Goal: Browse casually: Explore the website without a specific task or goal

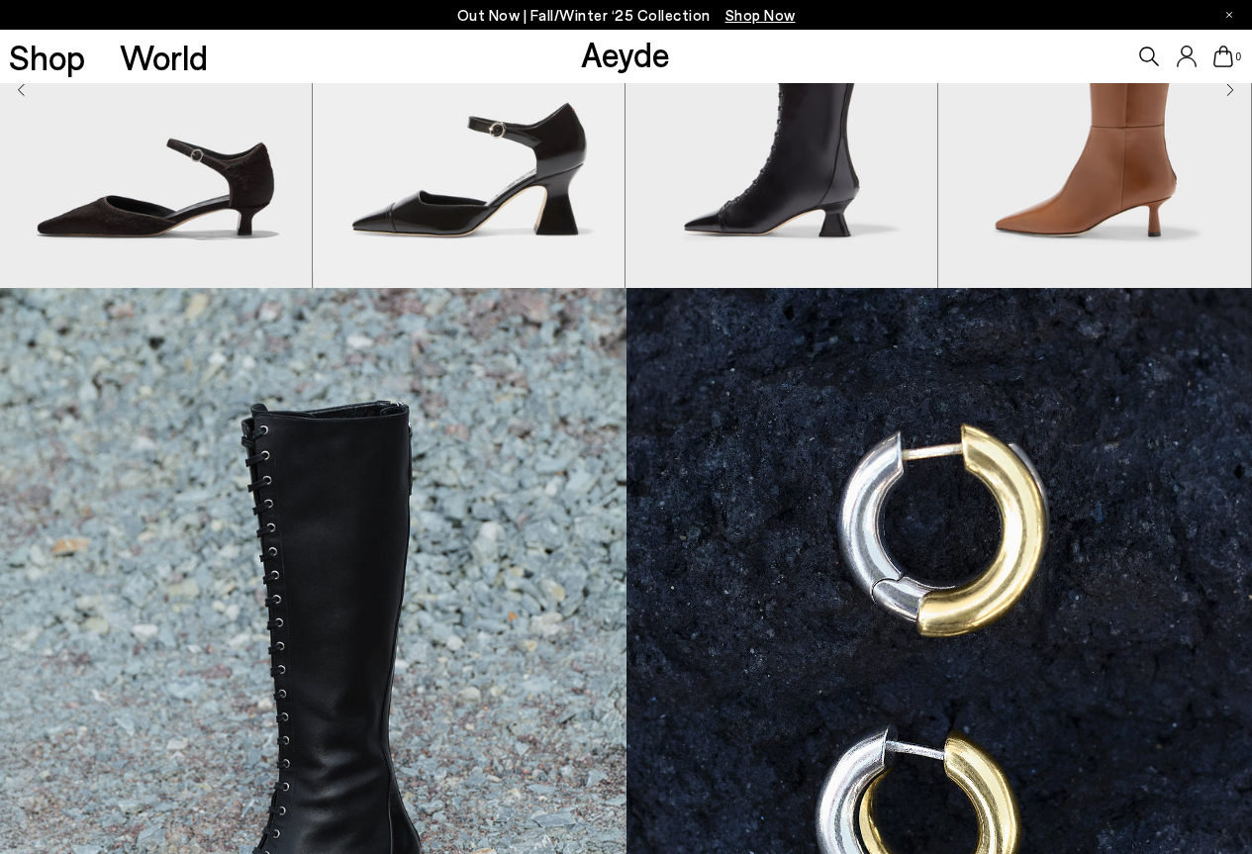
scroll to position [891, 0]
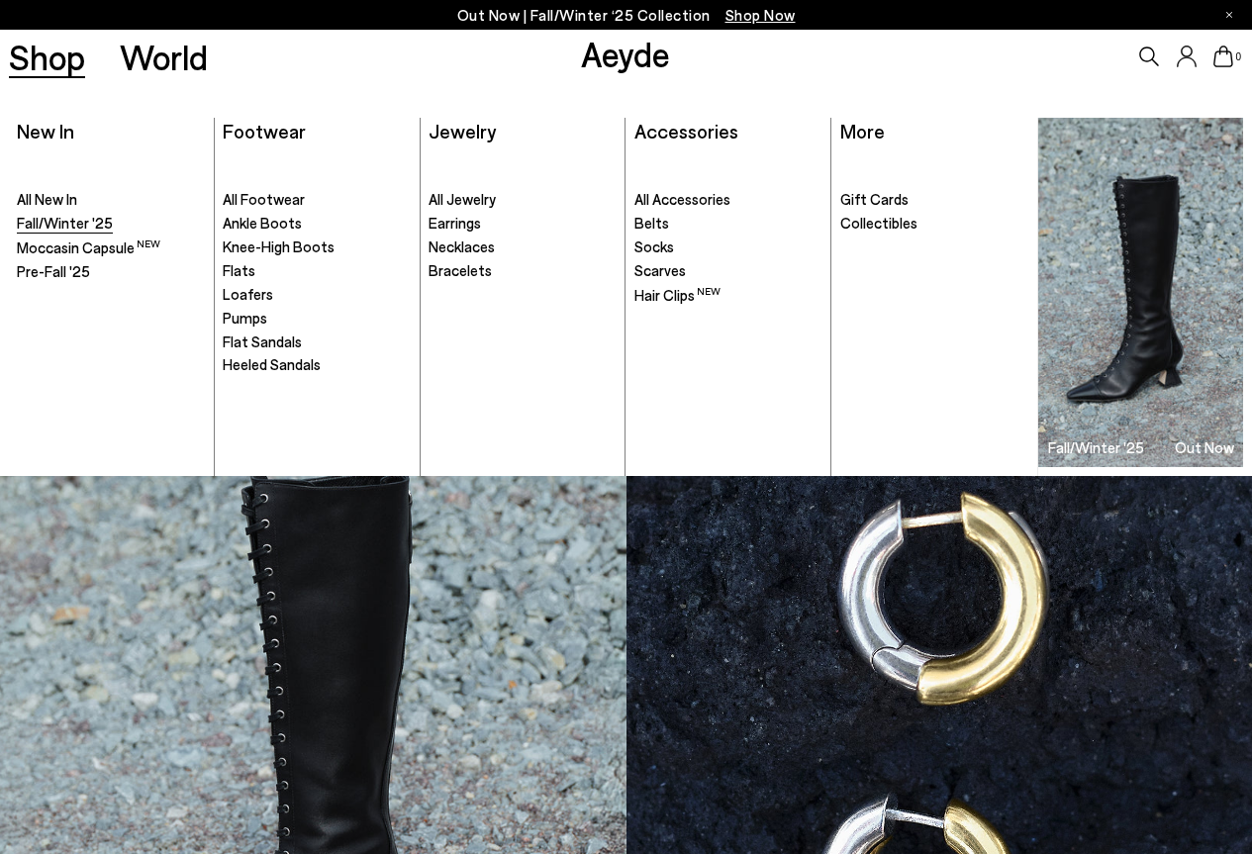
click at [72, 228] on span "Fall/Winter '25" at bounding box center [65, 223] width 96 height 18
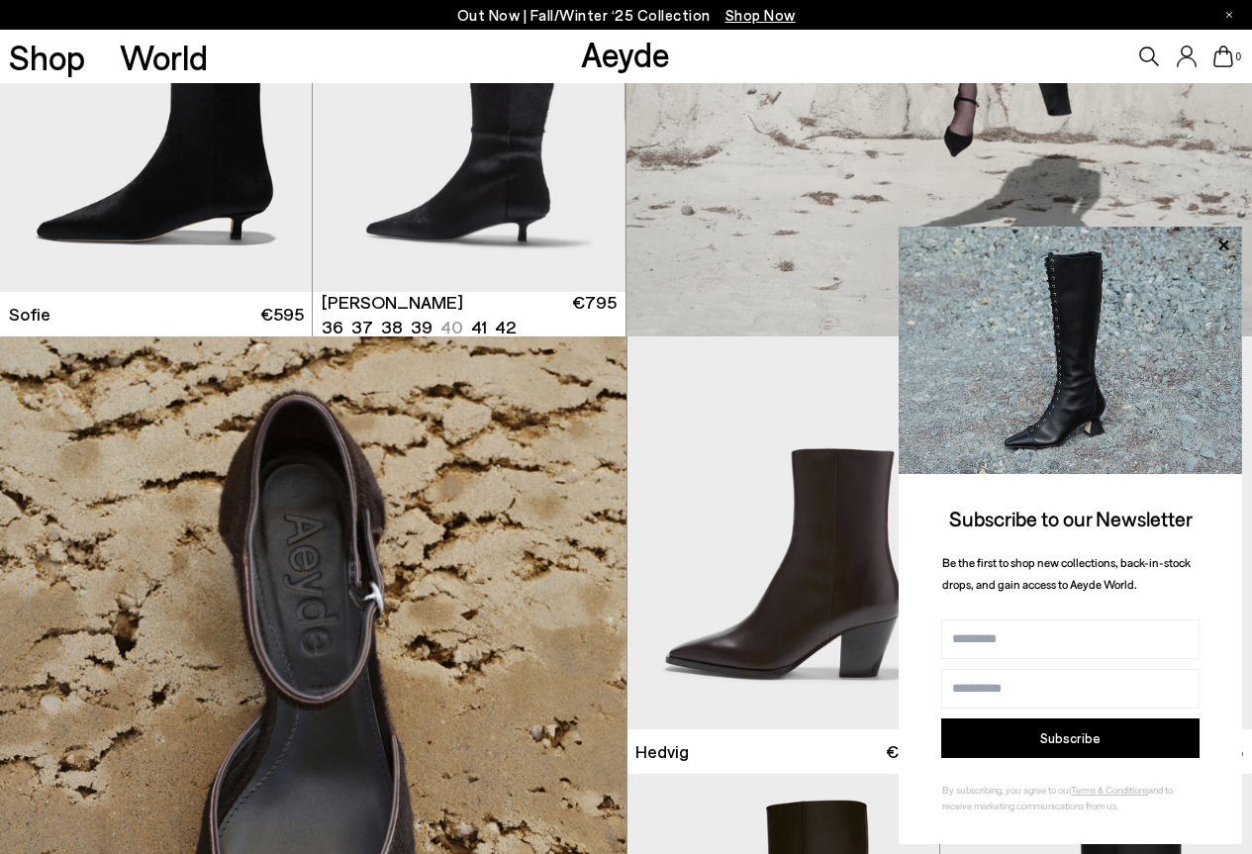
scroll to position [2772, 0]
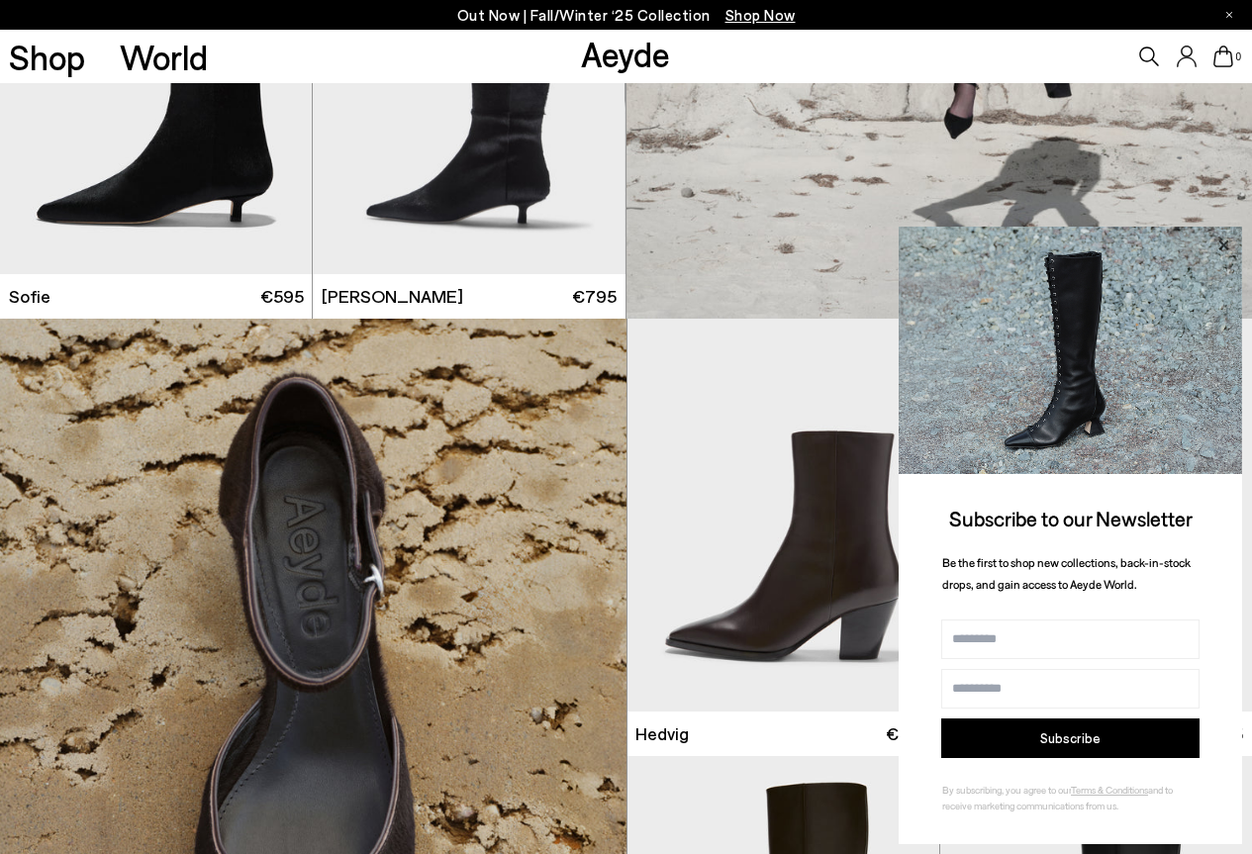
click at [1215, 244] on icon at bounding box center [1224, 246] width 26 height 26
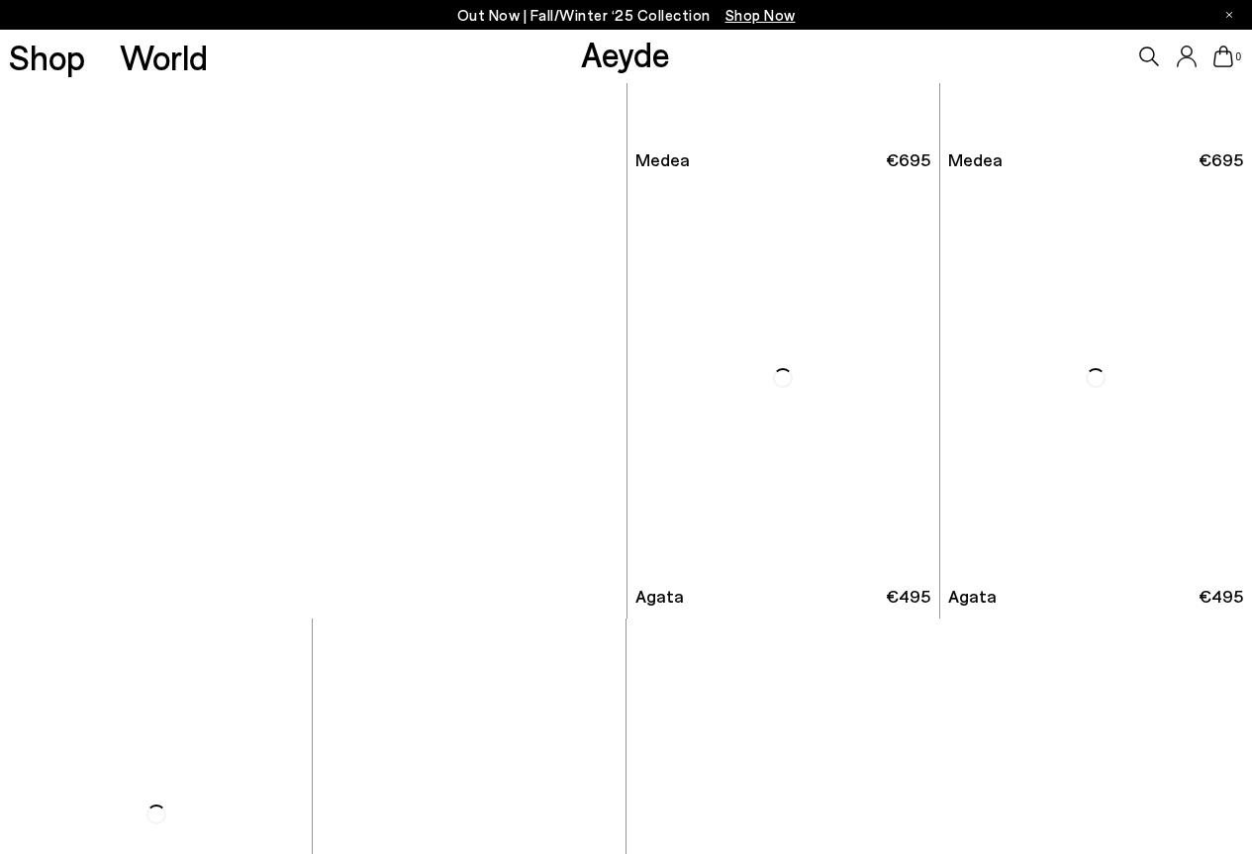
scroll to position [5060, 0]
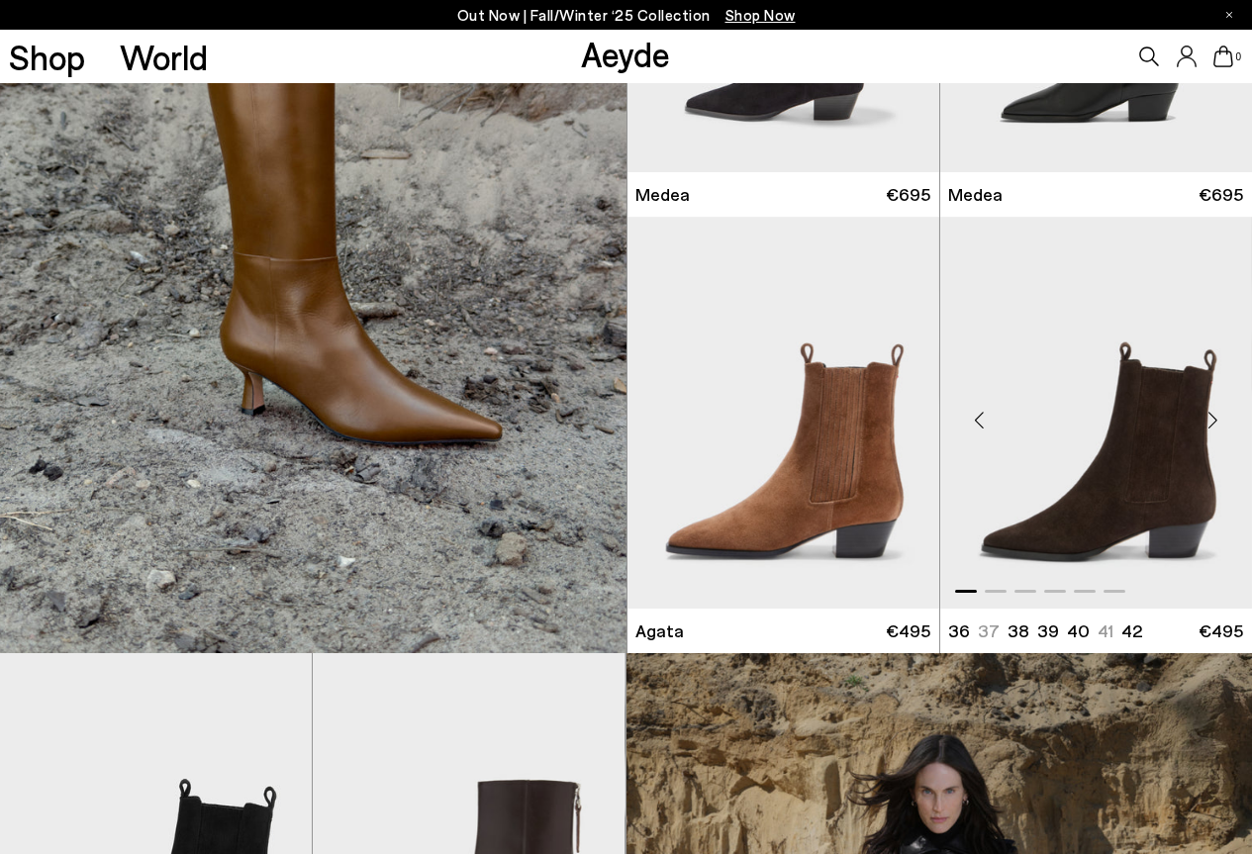
click at [1218, 422] on div "Next slide" at bounding box center [1212, 420] width 59 height 59
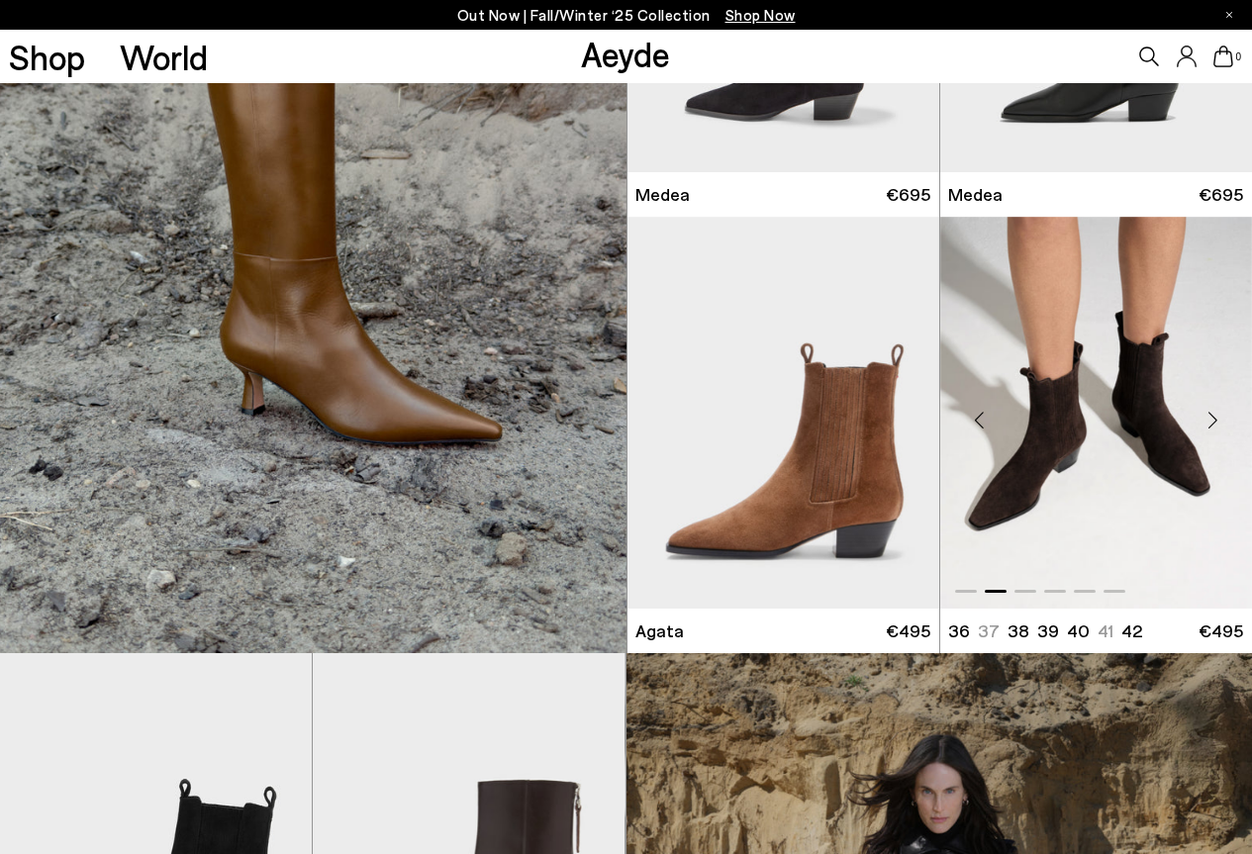
click at [1218, 423] on div "Next slide" at bounding box center [1212, 420] width 59 height 59
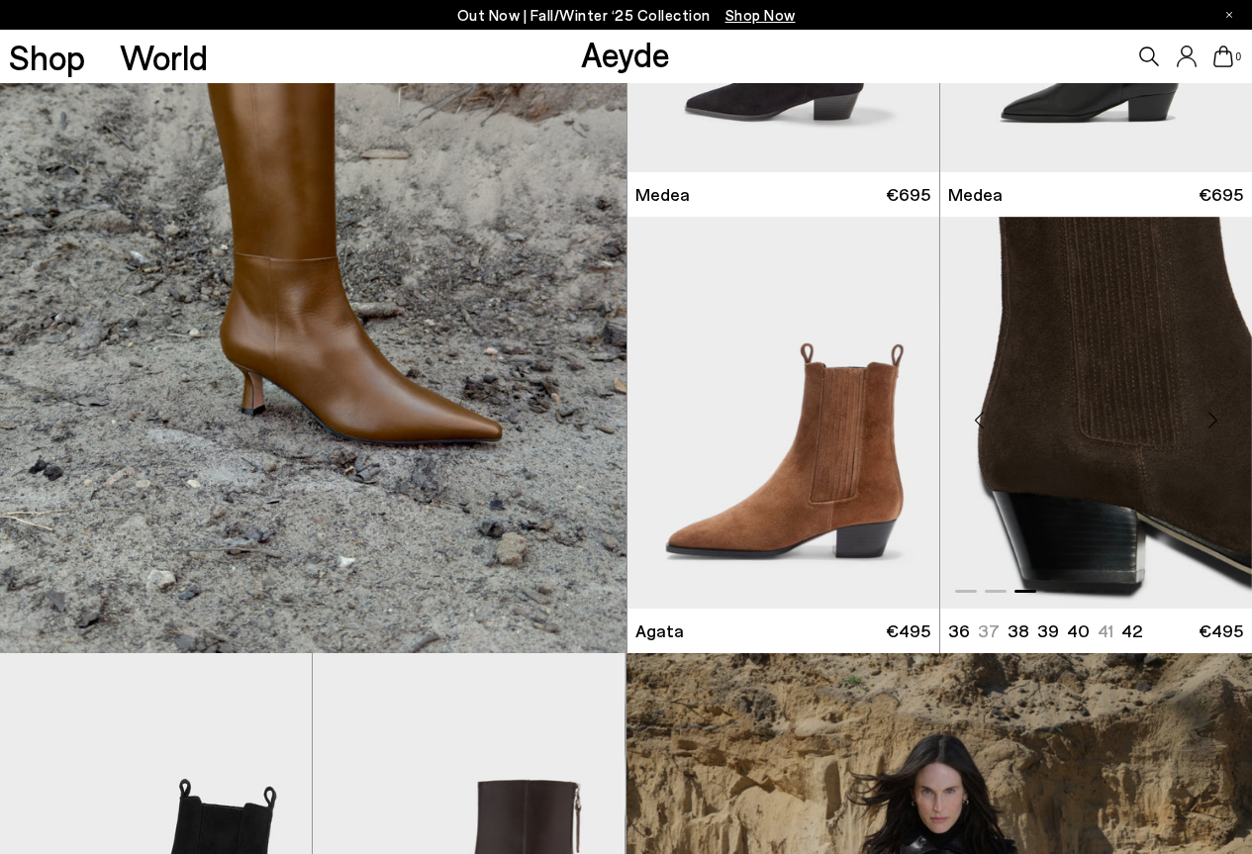
click at [1214, 426] on div "Next slide" at bounding box center [1212, 420] width 59 height 59
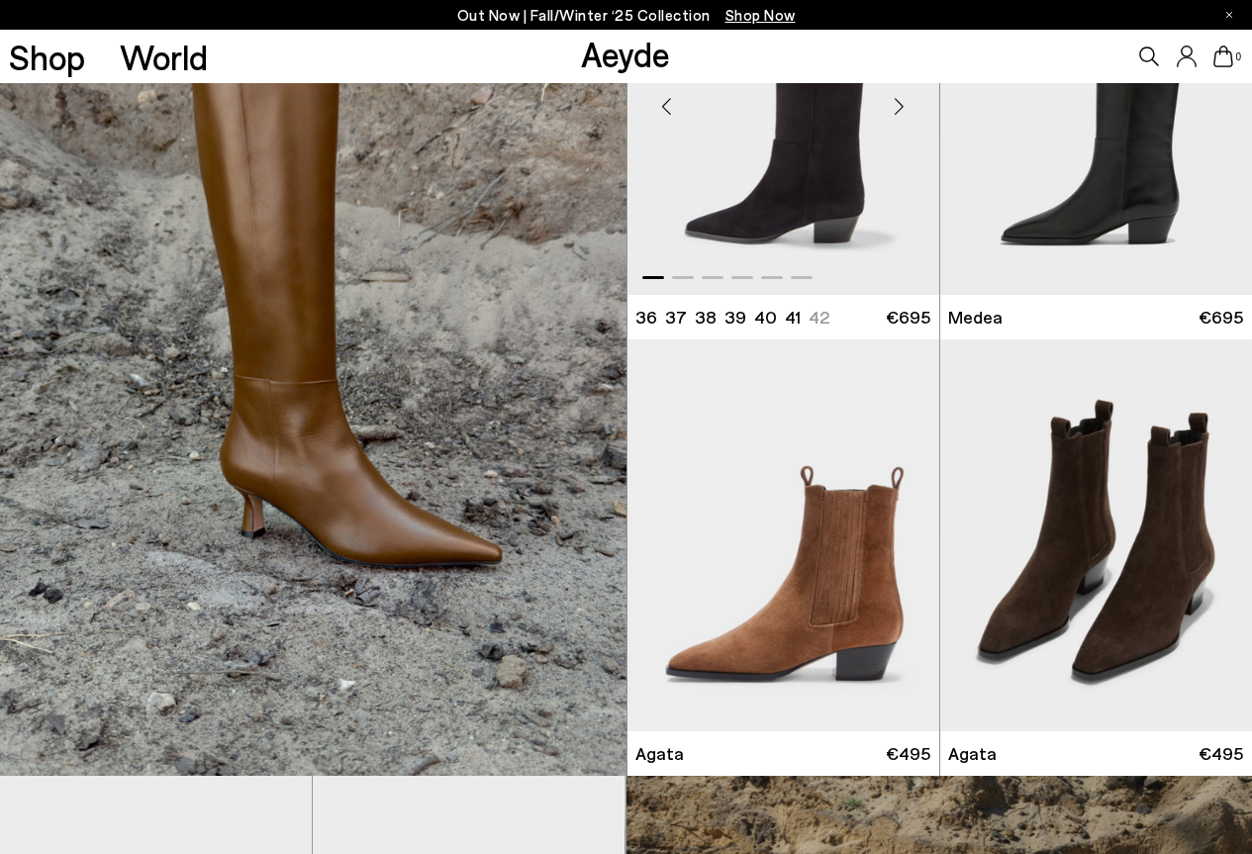
scroll to position [4565, 0]
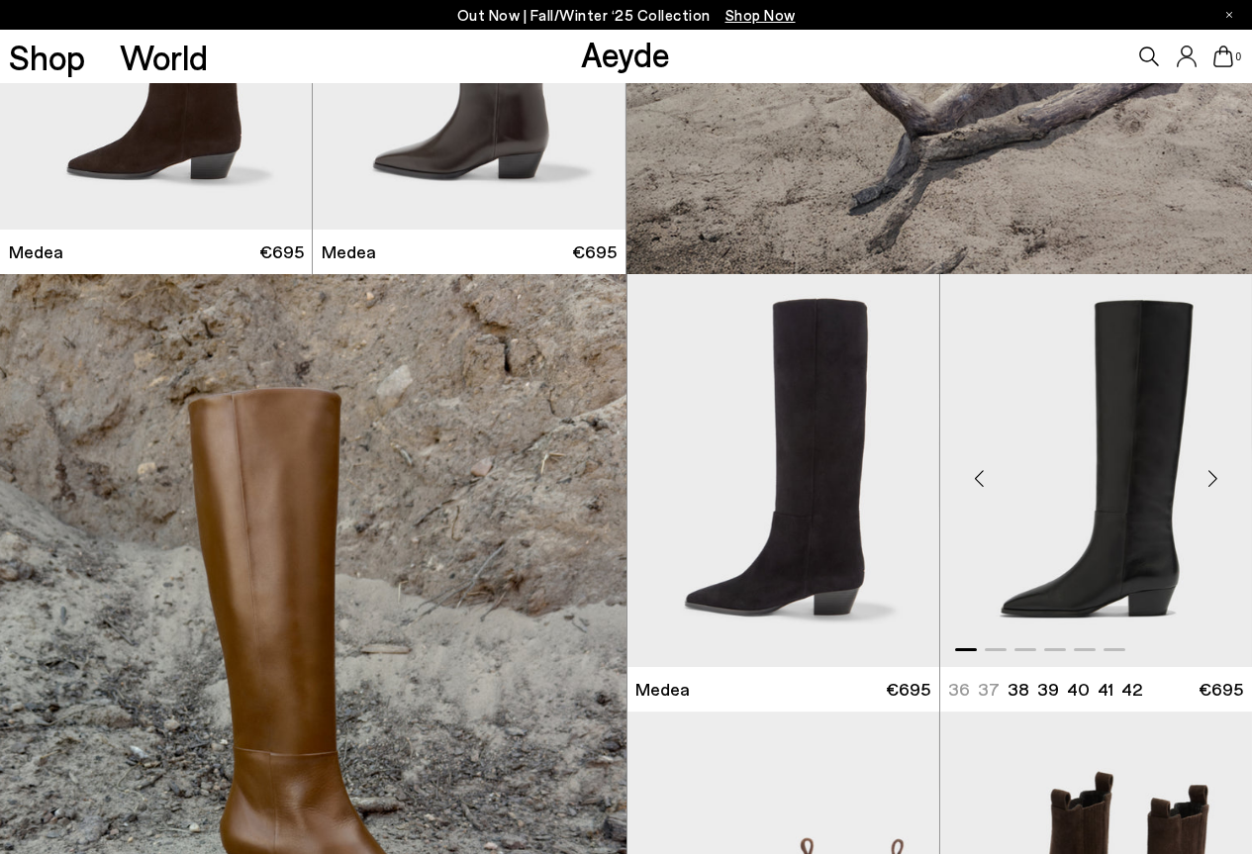
click at [1216, 477] on div "Next slide" at bounding box center [1212, 478] width 59 height 59
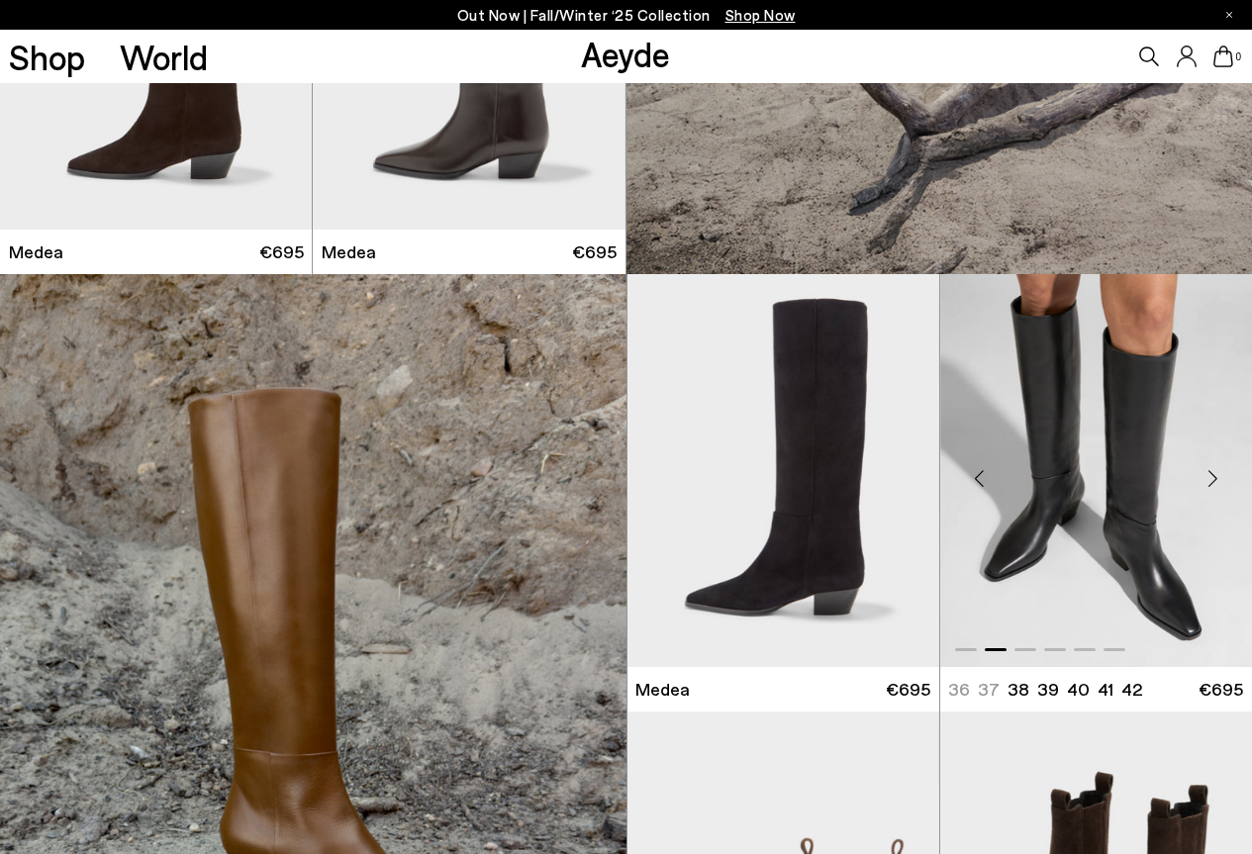
click at [1216, 477] on div "Next slide" at bounding box center [1212, 478] width 59 height 59
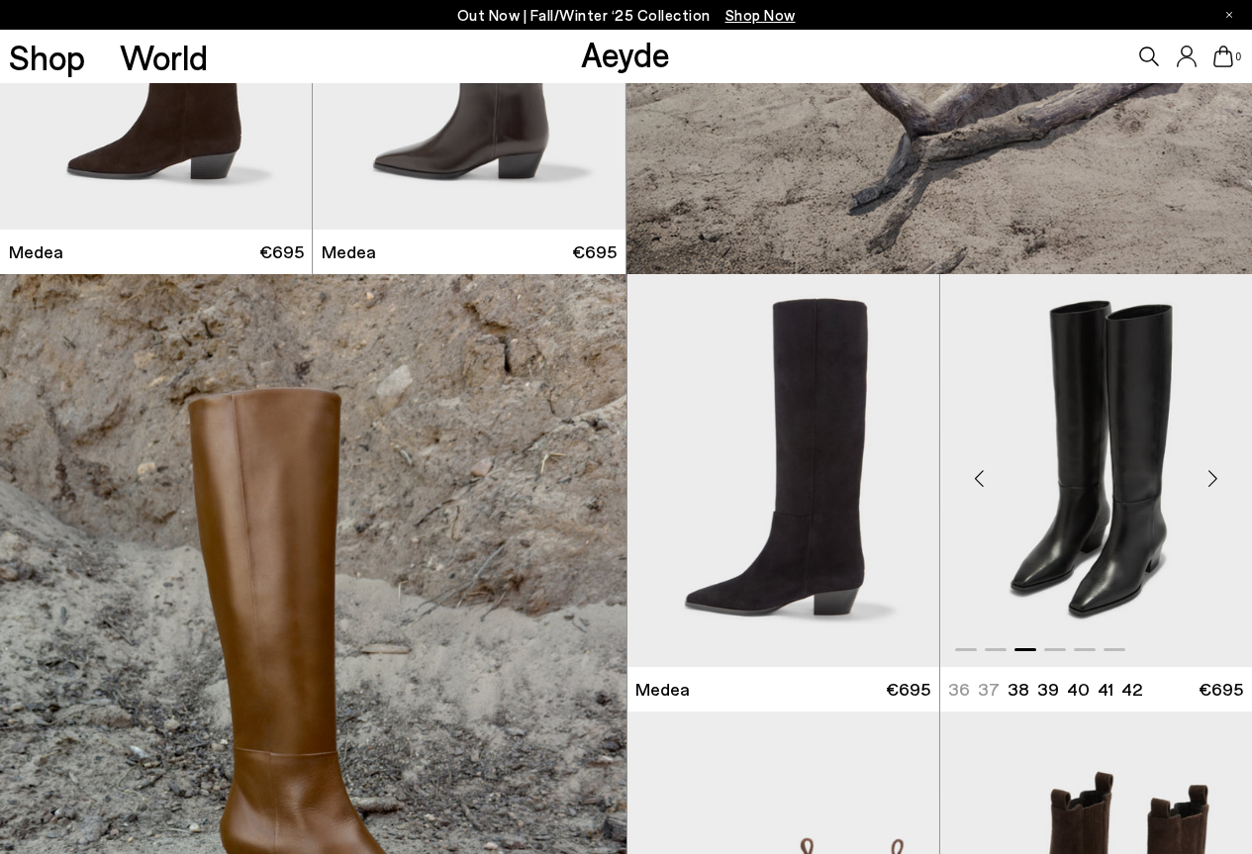
click at [1216, 479] on div "Next slide" at bounding box center [1212, 478] width 59 height 59
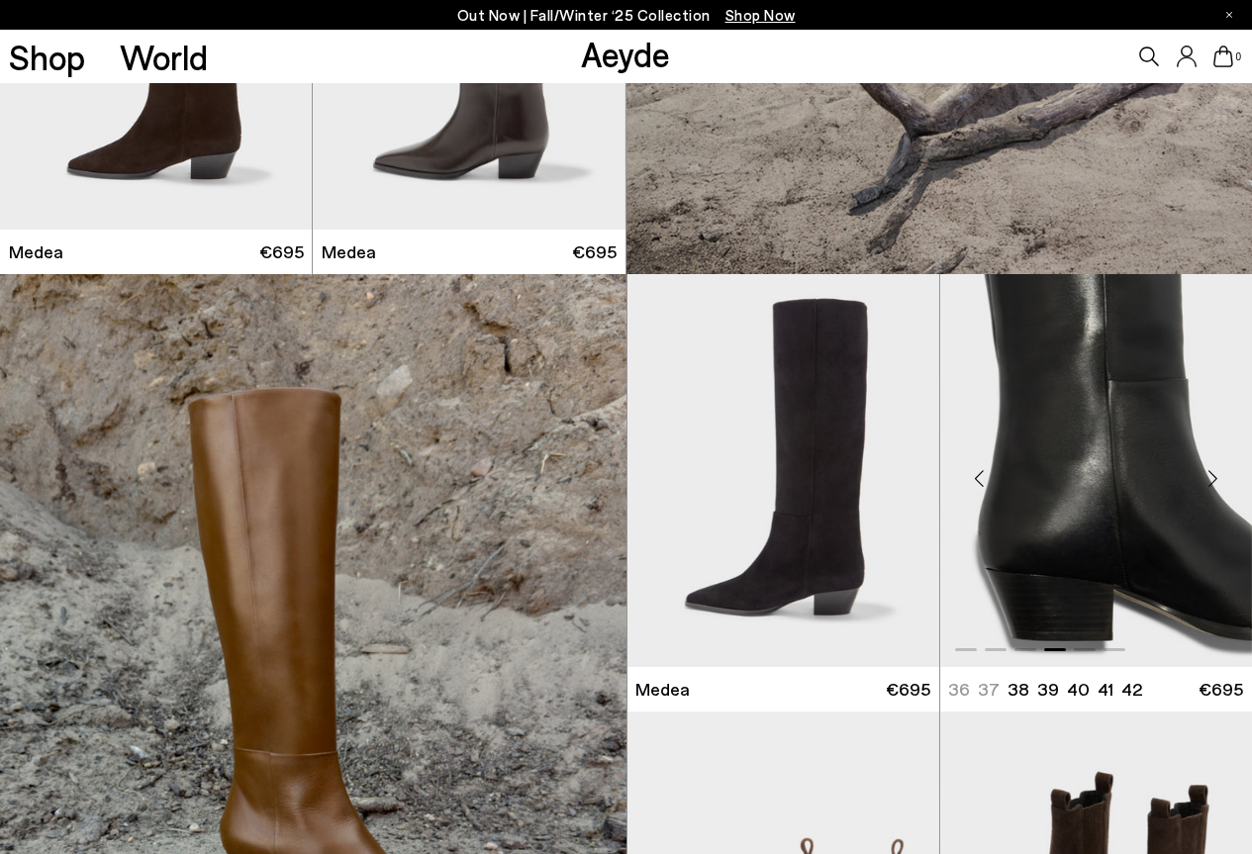
click at [1213, 479] on div "Next slide" at bounding box center [1212, 478] width 59 height 59
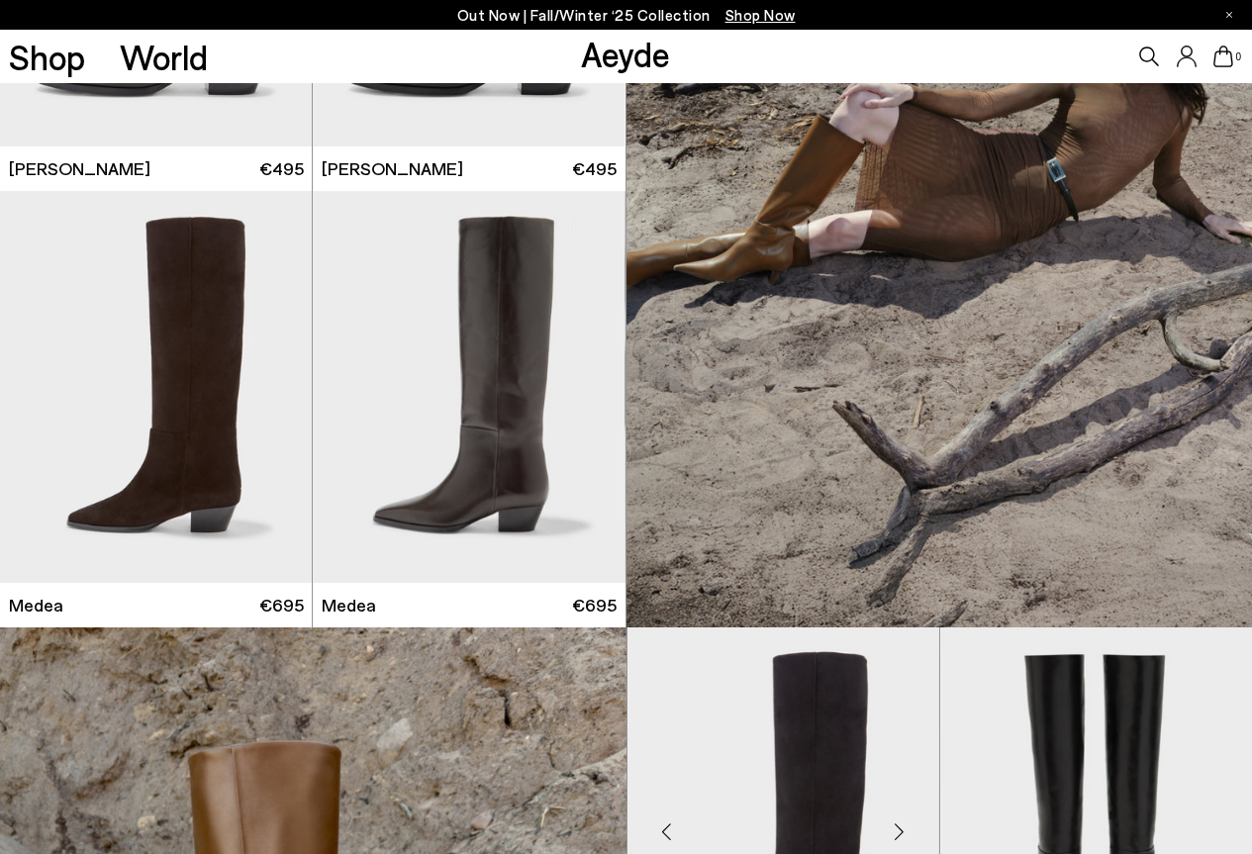
scroll to position [4169, 0]
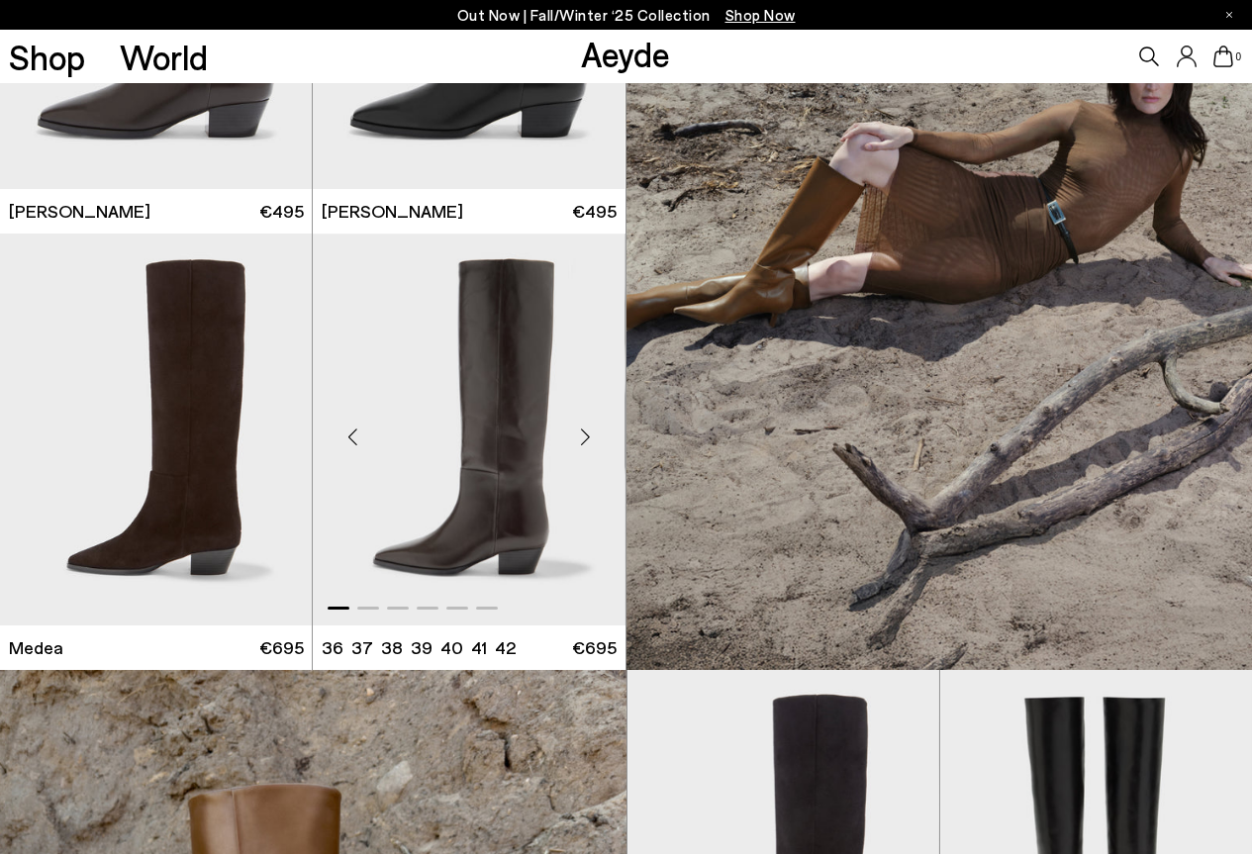
click at [595, 441] on div "Next slide" at bounding box center [585, 437] width 59 height 59
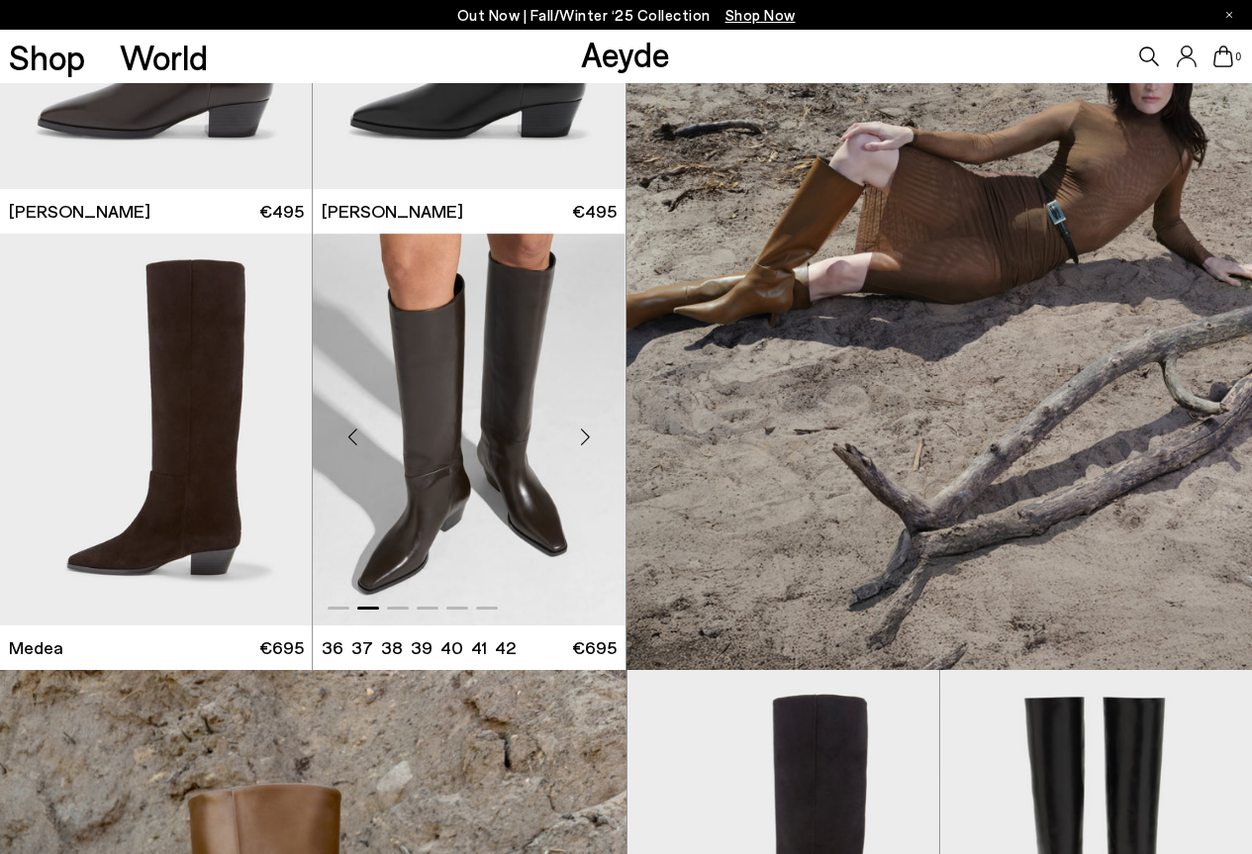
click at [595, 441] on div "Next slide" at bounding box center [585, 437] width 59 height 59
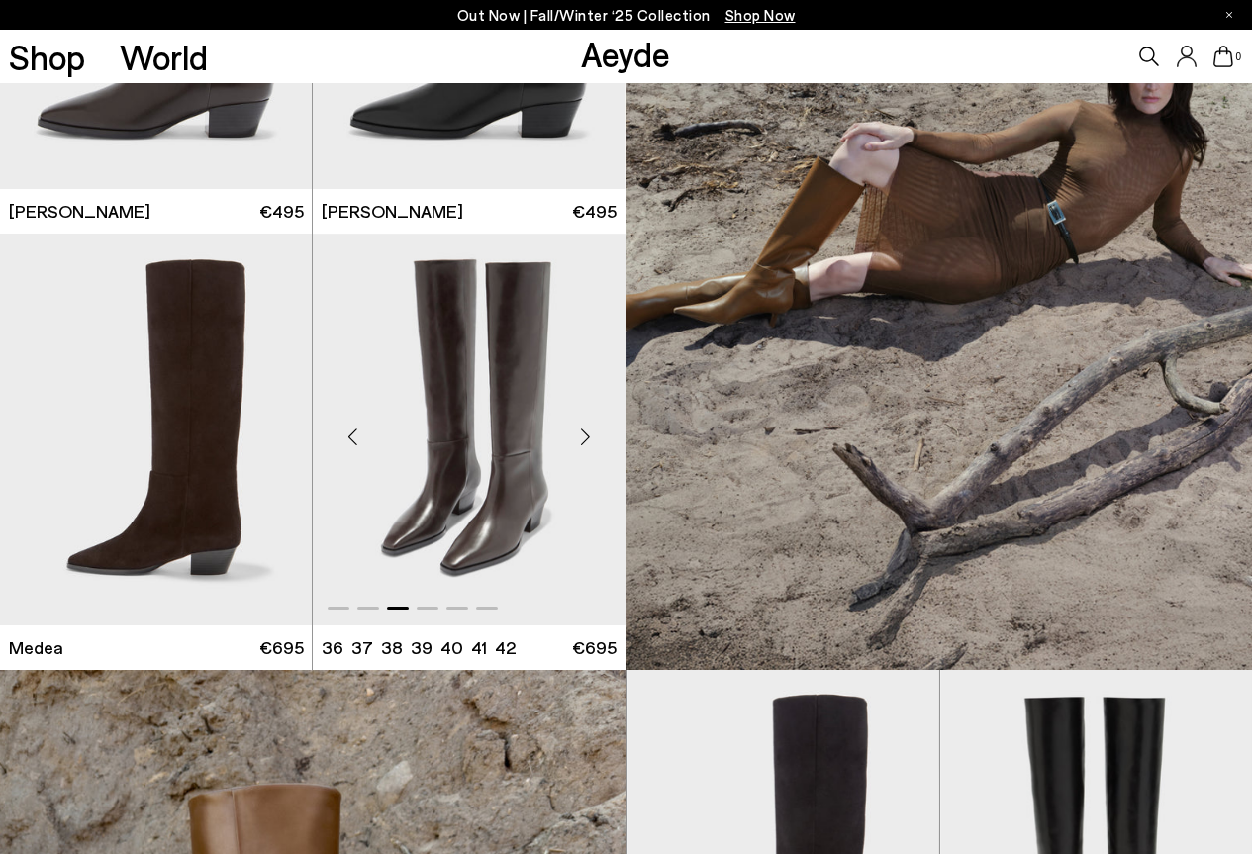
click at [590, 441] on div "Next slide" at bounding box center [585, 437] width 59 height 59
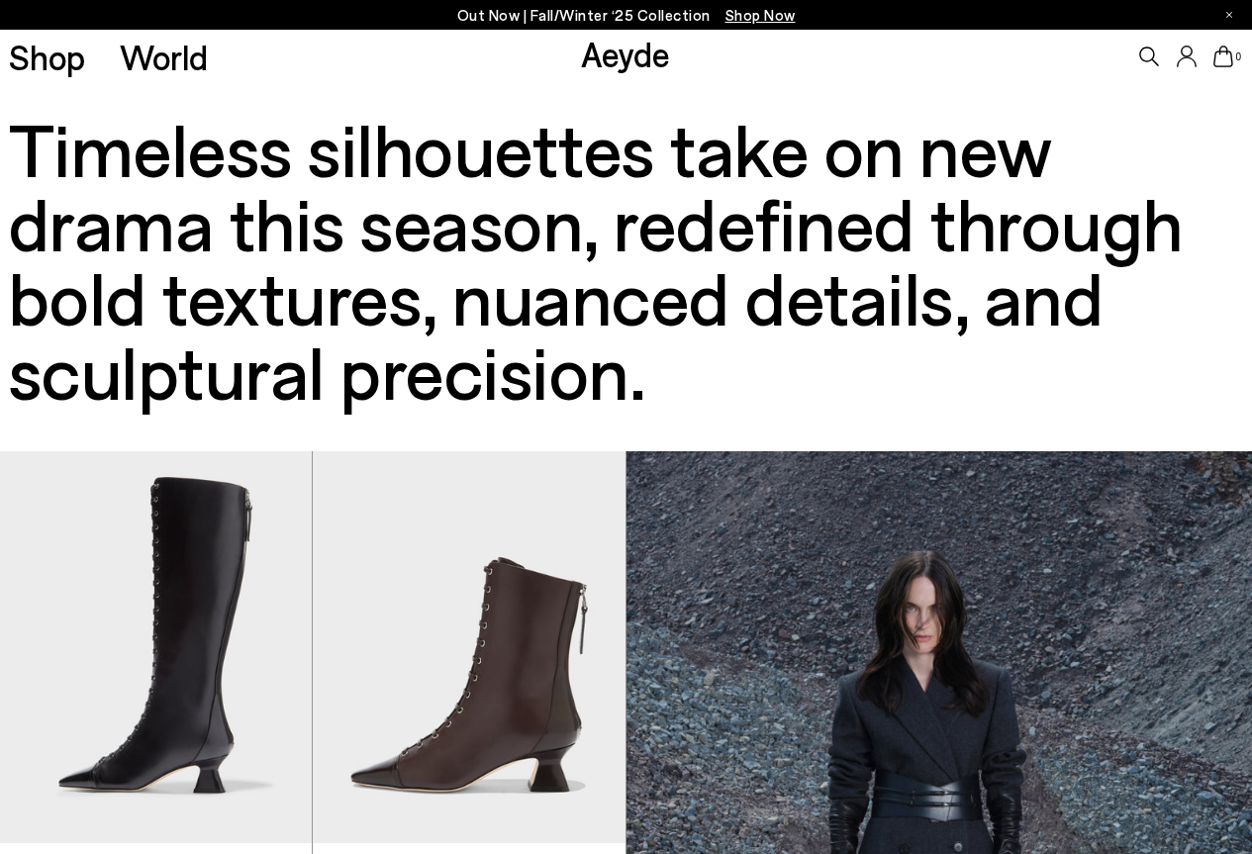
scroll to position [0, 0]
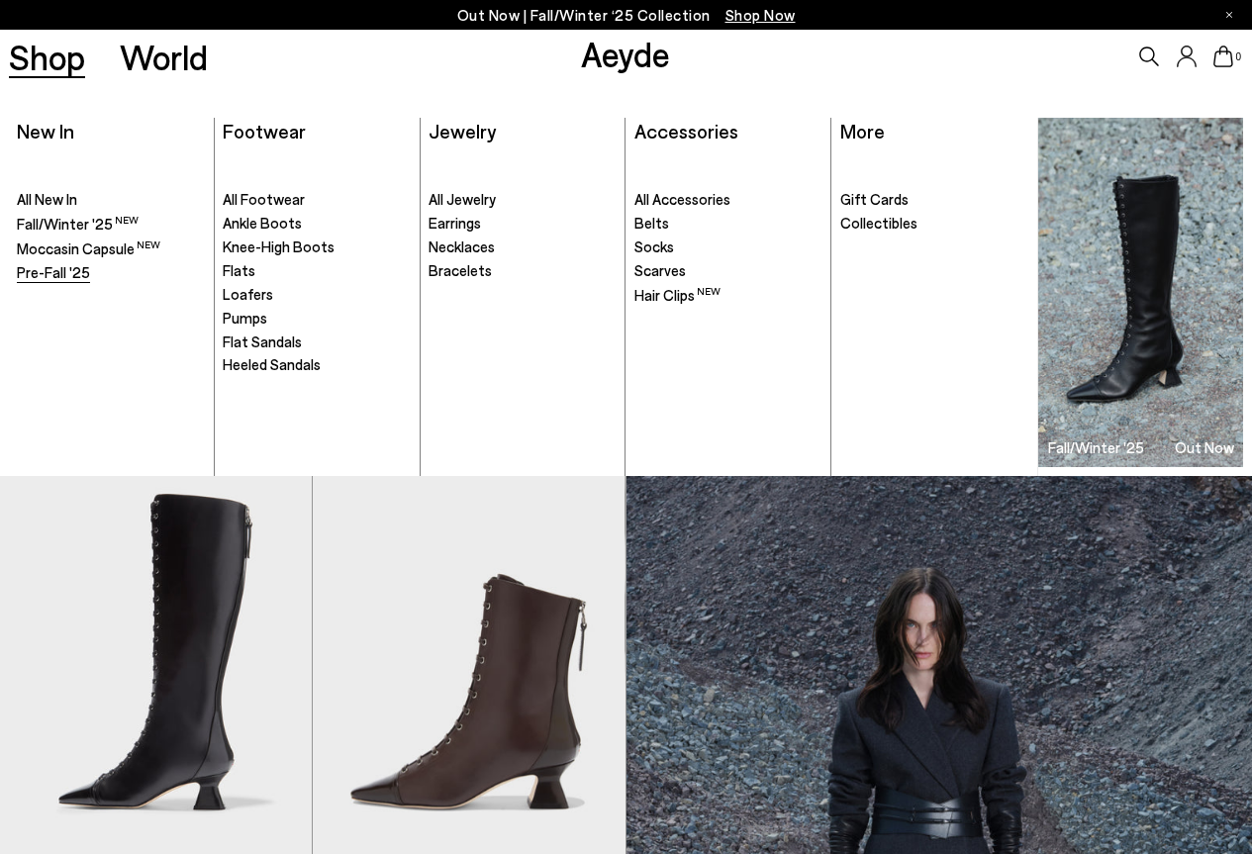
click at [63, 269] on span "Pre-Fall '25" at bounding box center [53, 272] width 73 height 18
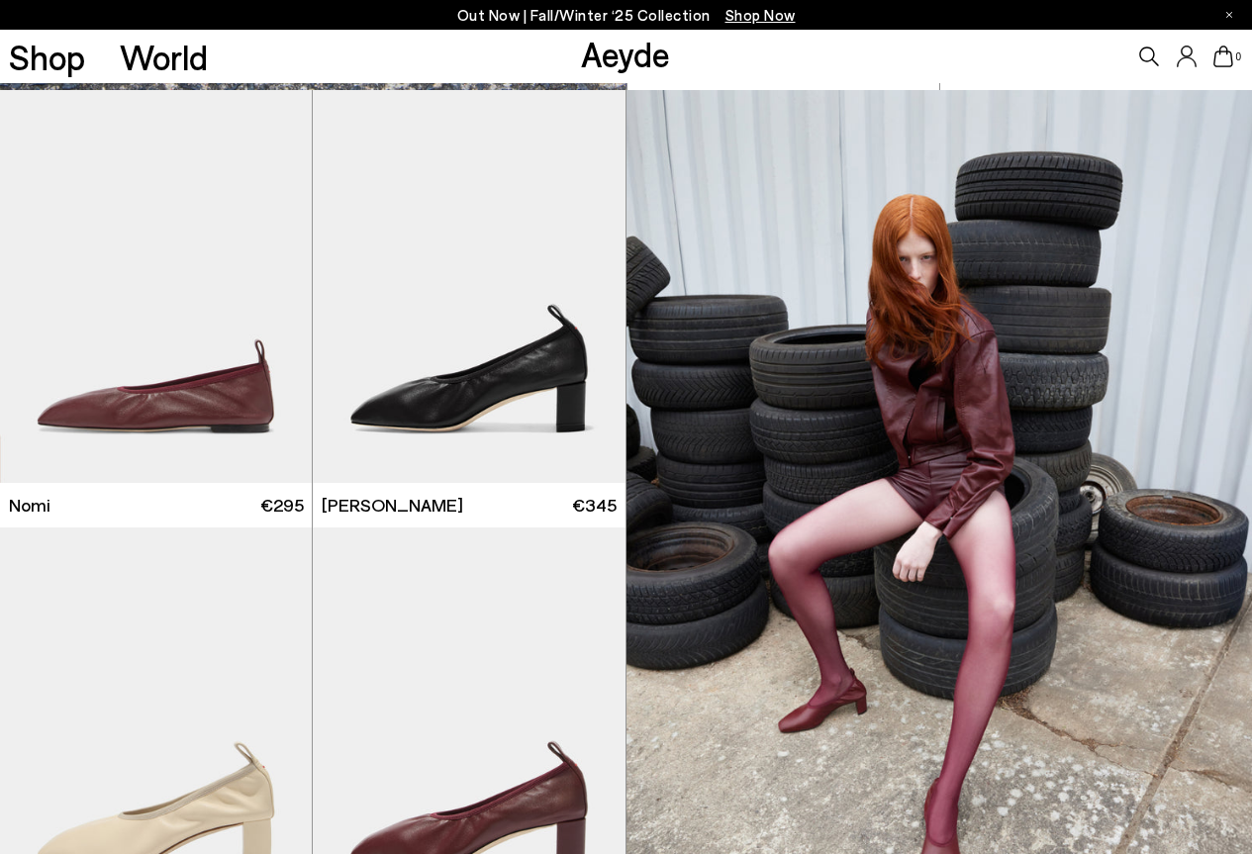
scroll to position [5743, 0]
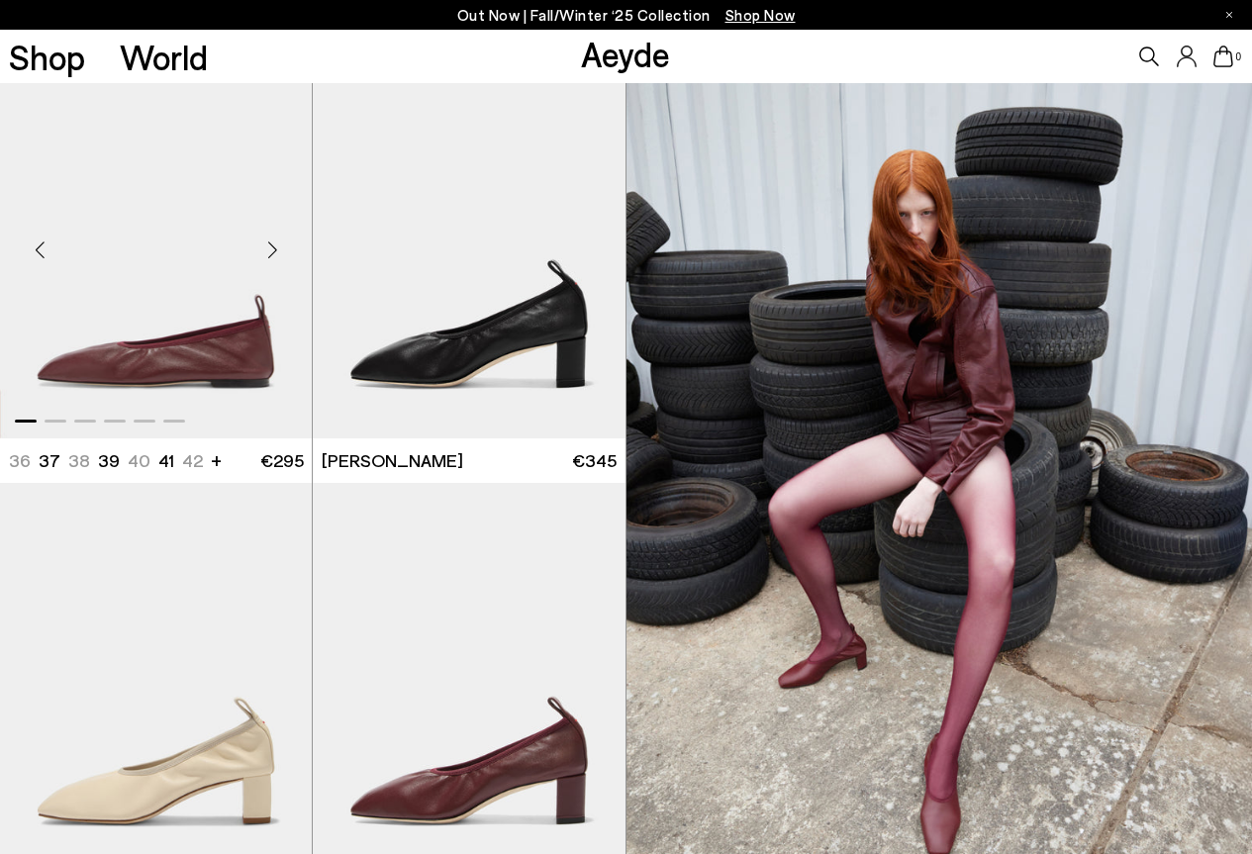
click at [265, 251] on div "Next slide" at bounding box center [272, 249] width 59 height 59
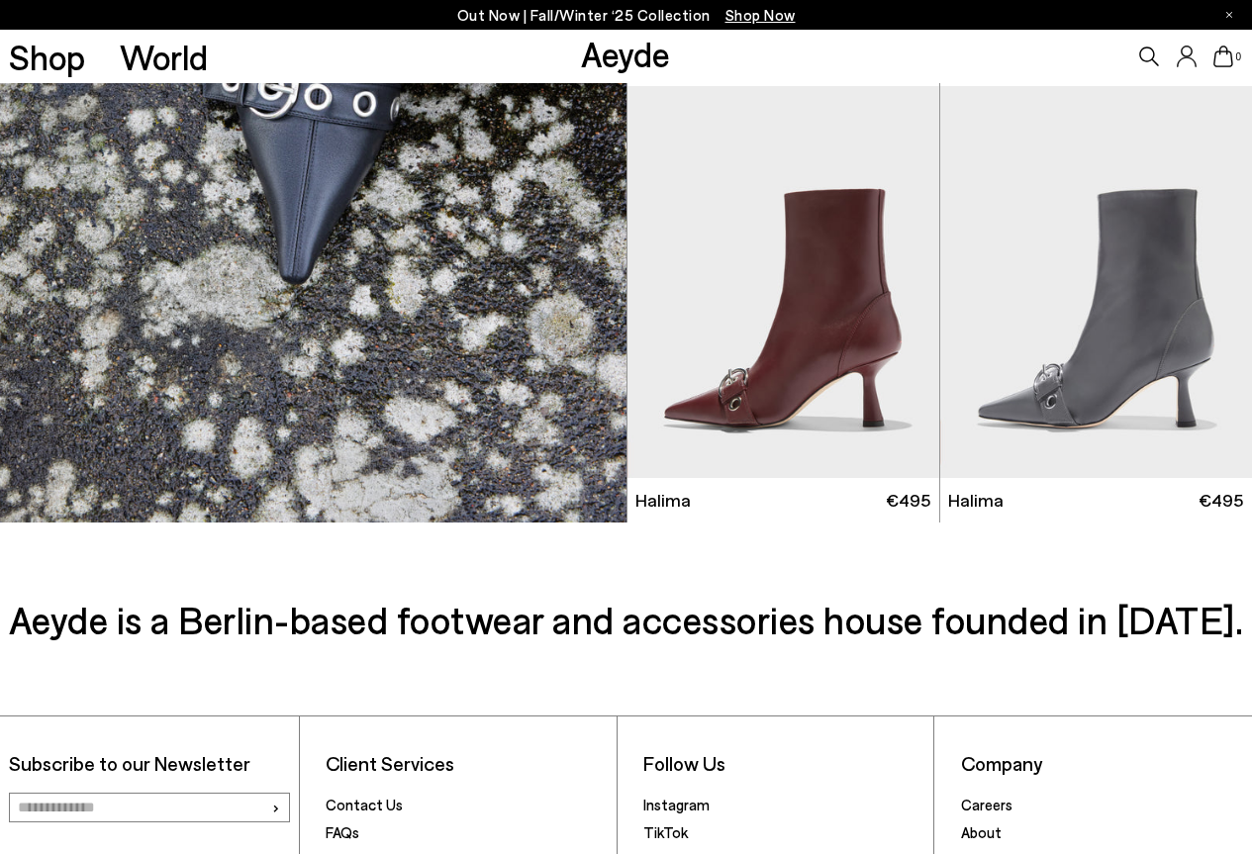
scroll to position [8501, 0]
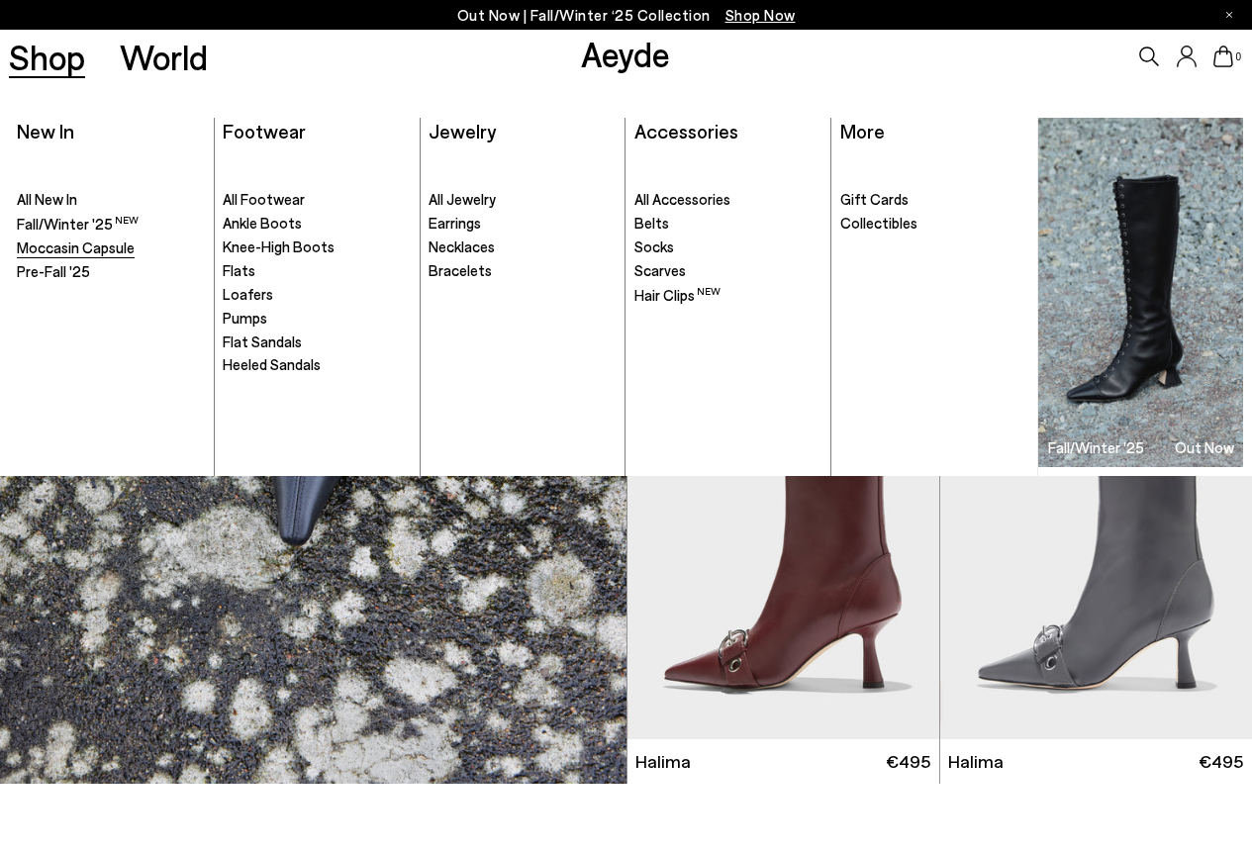
click at [23, 253] on span "Moccasin Capsule" at bounding box center [76, 248] width 118 height 18
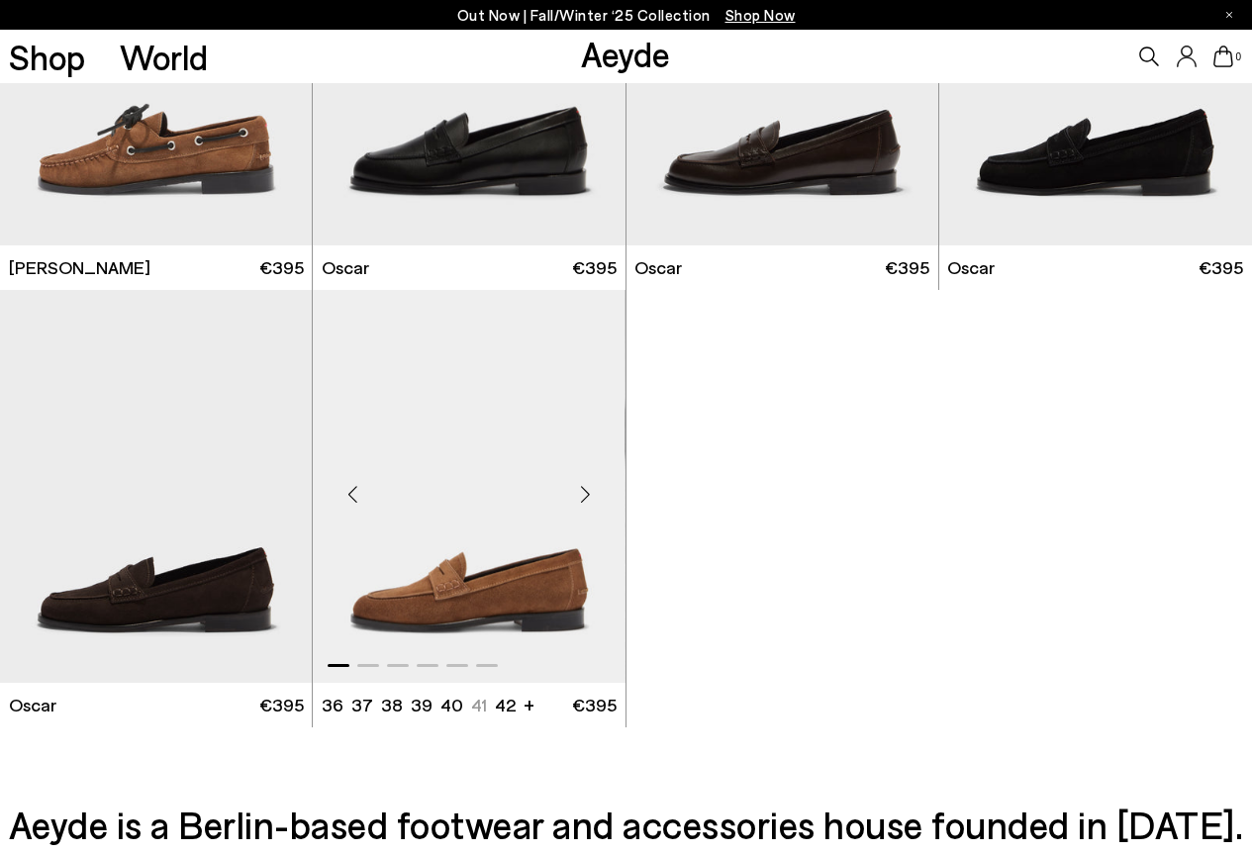
scroll to position [2376, 0]
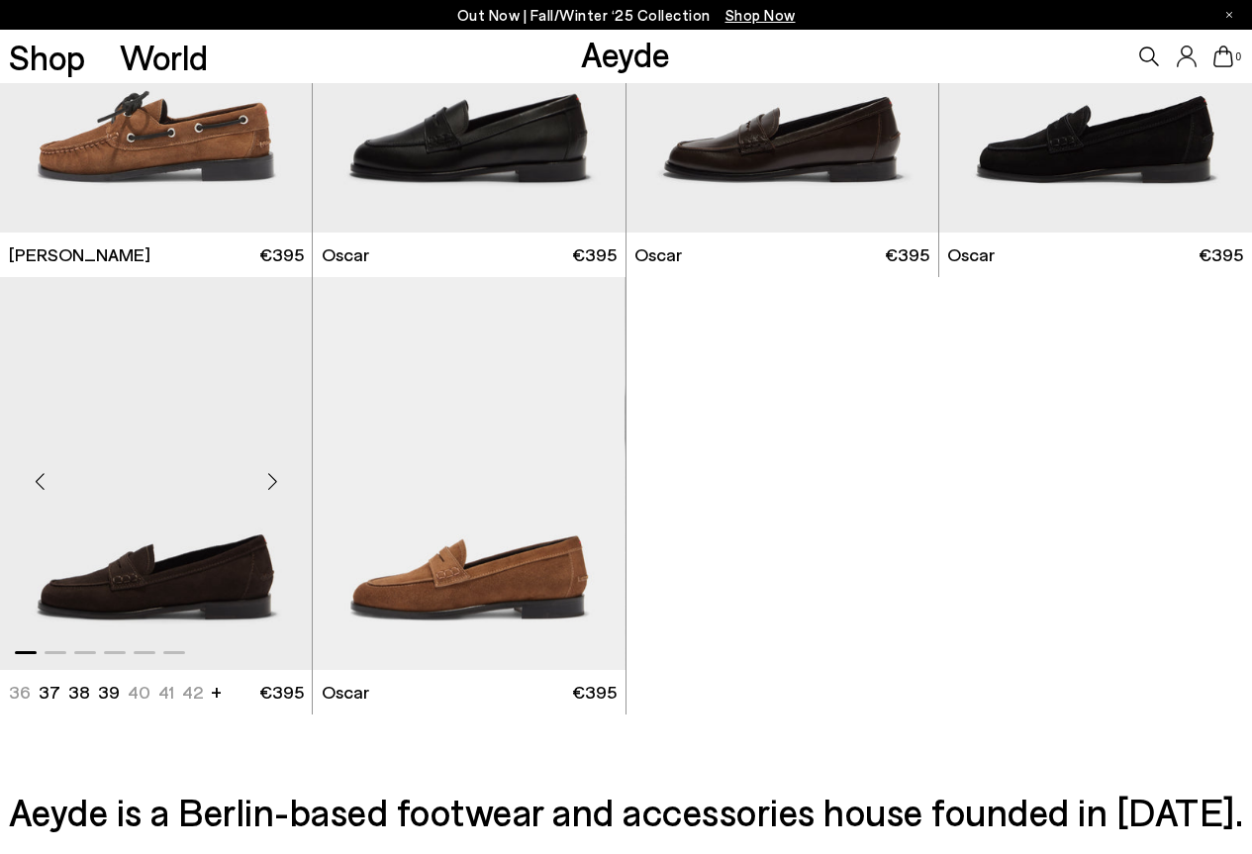
click at [276, 478] on div "Next slide" at bounding box center [272, 481] width 59 height 59
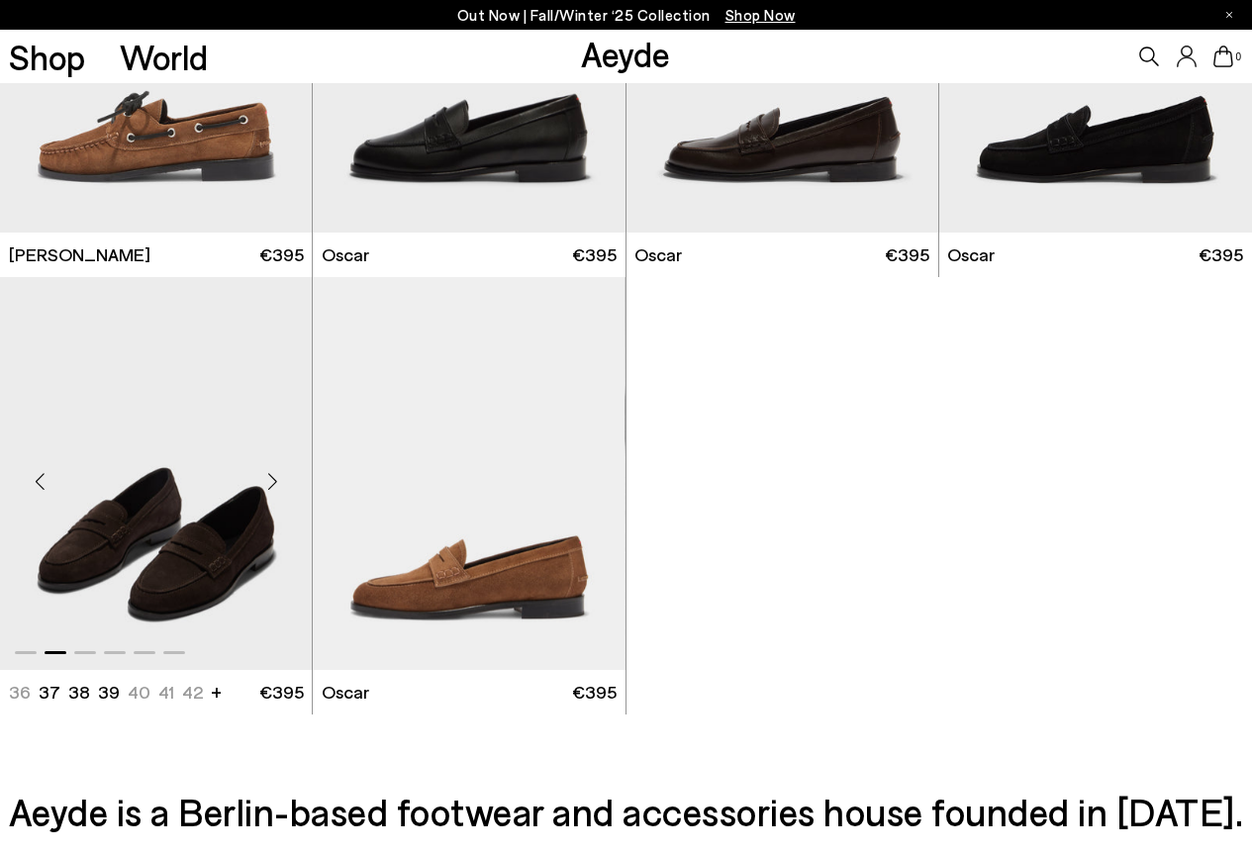
click at [276, 485] on div "Next slide" at bounding box center [272, 481] width 59 height 59
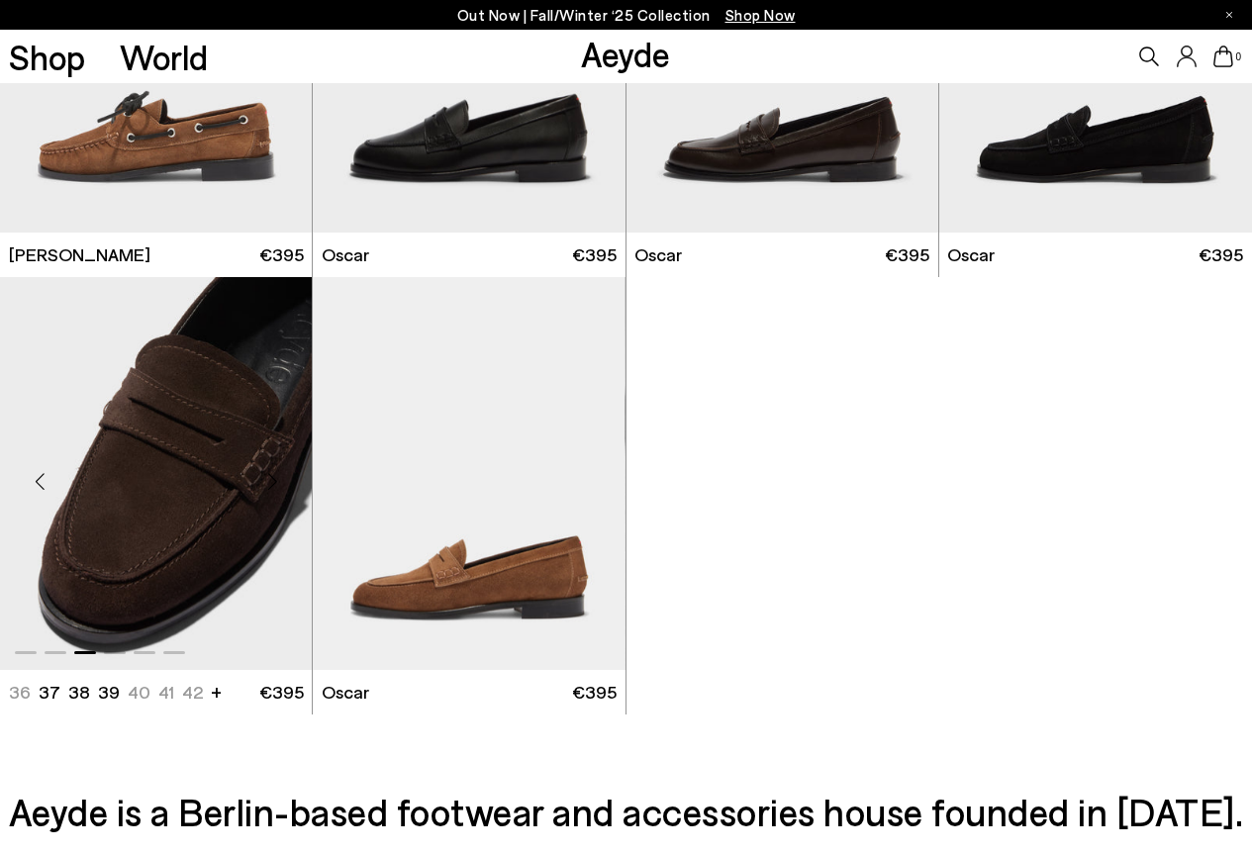
click at [275, 483] on div "Next slide" at bounding box center [272, 481] width 59 height 59
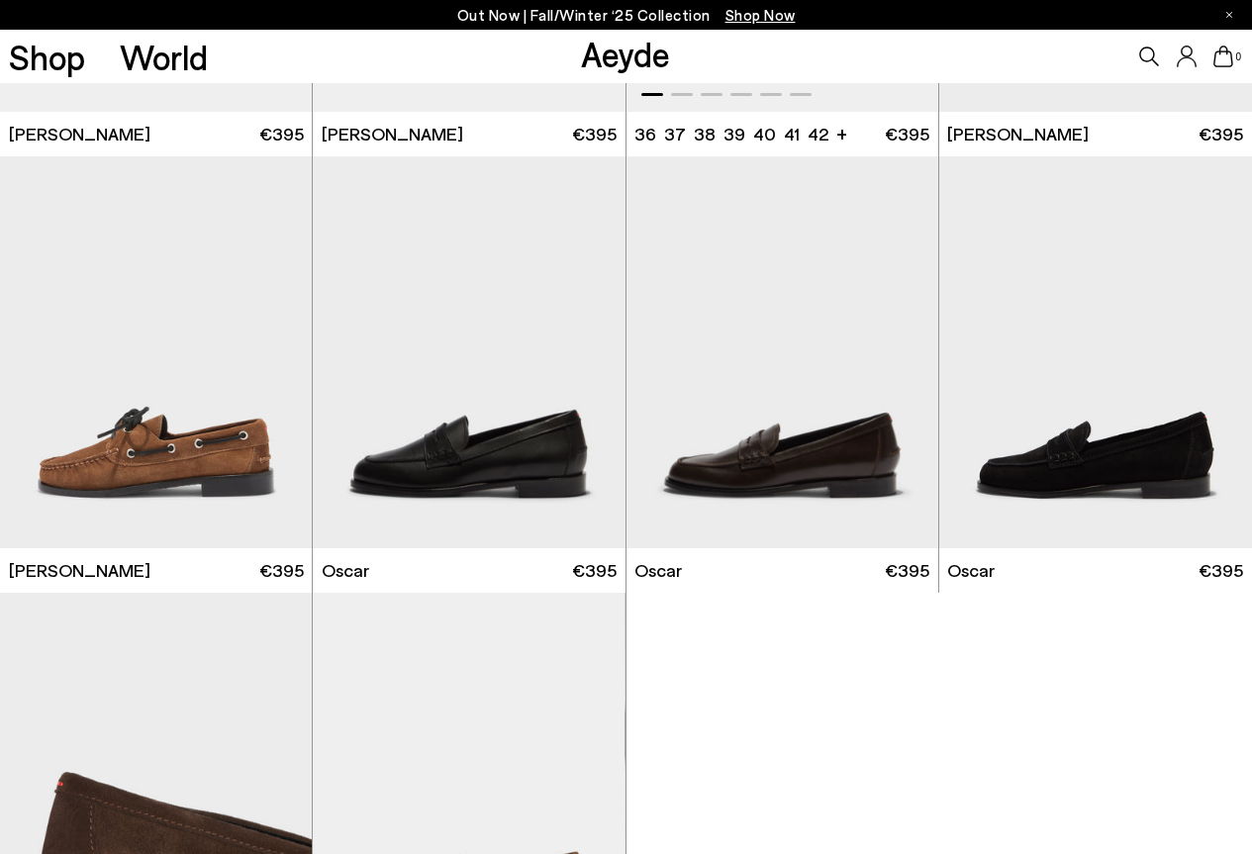
scroll to position [1980, 0]
